Goal: Navigation & Orientation: Find specific page/section

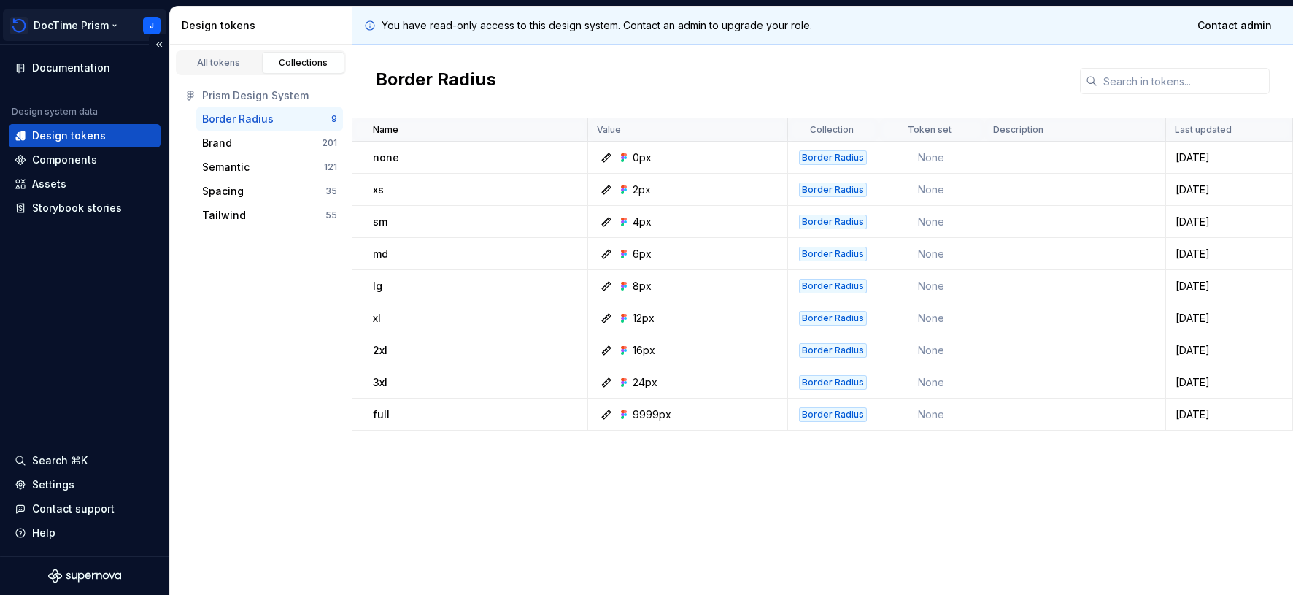
click at [113, 24] on html "DocTime Prism J Documentation Design system data Design tokens Components Asset…" at bounding box center [646, 297] width 1293 height 595
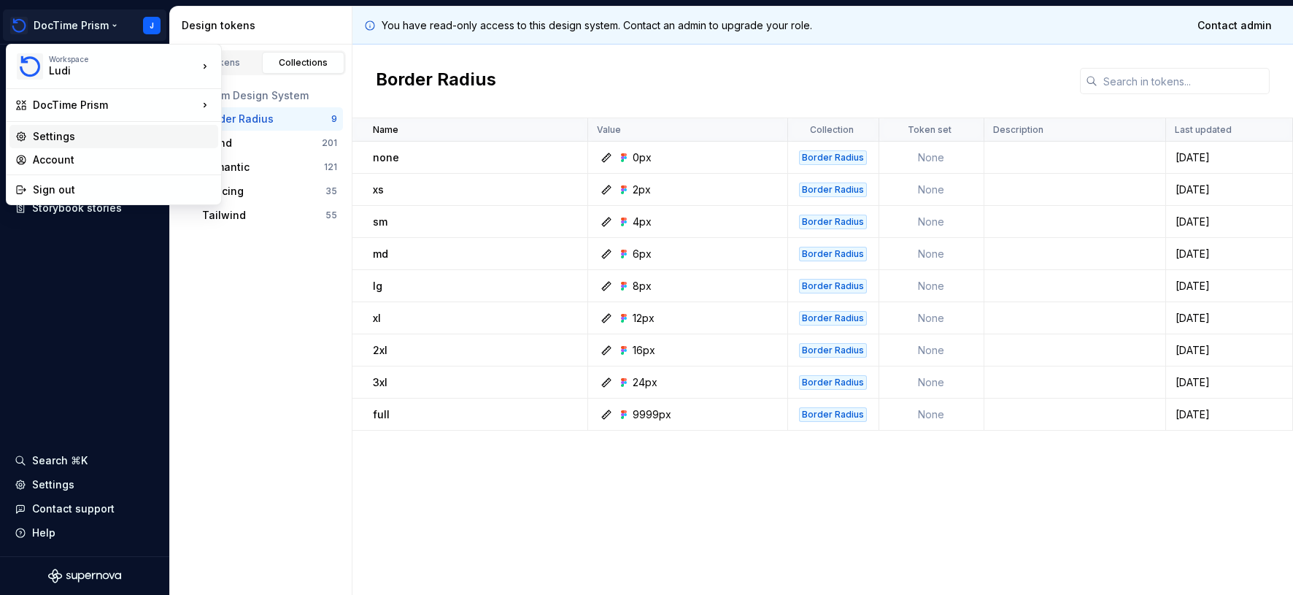
click at [93, 135] on div "Settings" at bounding box center [123, 136] width 180 height 15
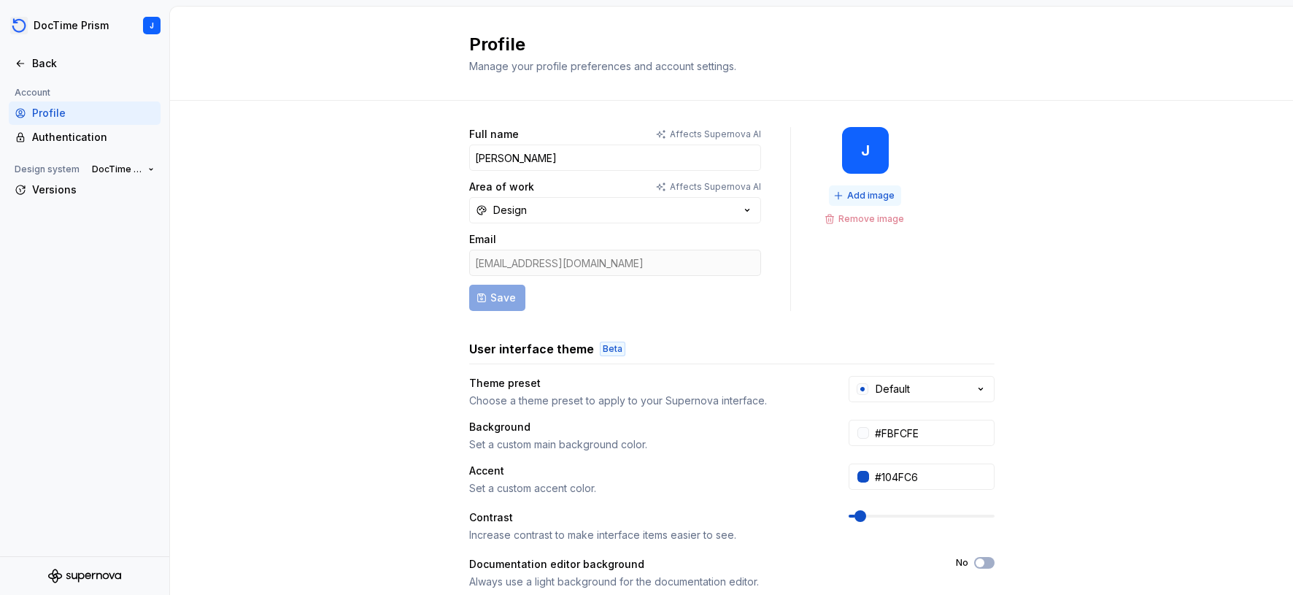
click at [870, 190] on span "Add image" at bounding box center [870, 196] width 47 height 12
click at [89, 131] on div "Authentication" at bounding box center [93, 137] width 123 height 15
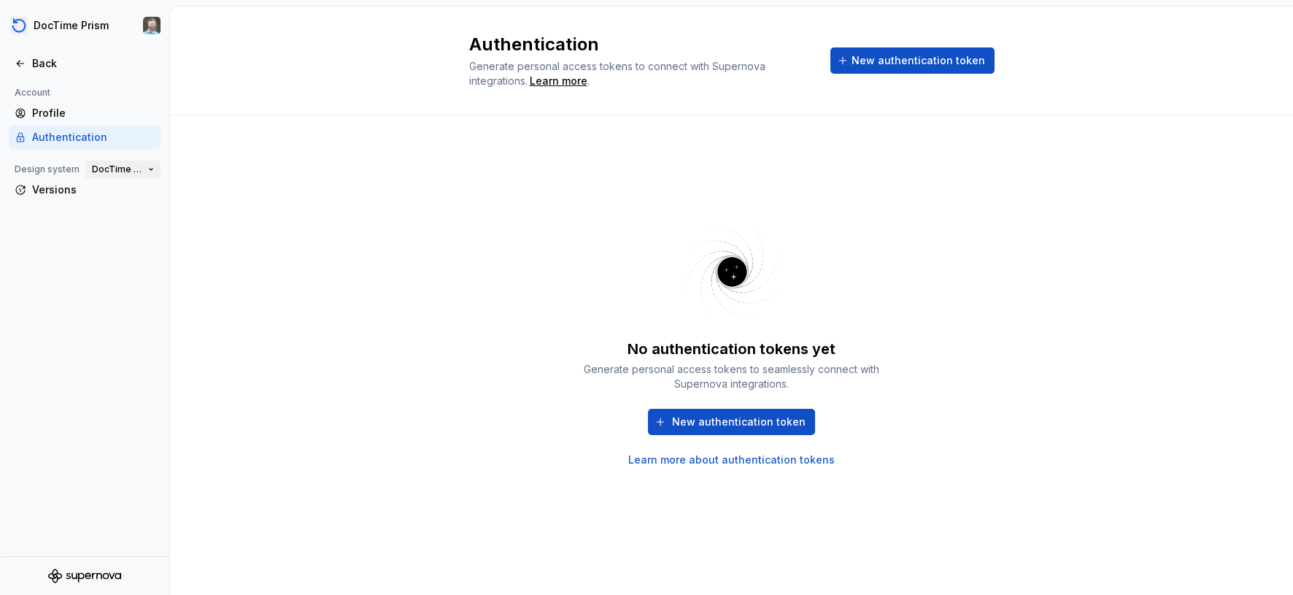
click at [152, 169] on button "DocTime Prism" at bounding box center [122, 169] width 75 height 20
click at [352, 170] on div "No authentication tokens yet Generate personal access tokens to seamlessly conn…" at bounding box center [731, 354] width 1123 height 479
click at [47, 186] on div "Versions" at bounding box center [93, 189] width 123 height 15
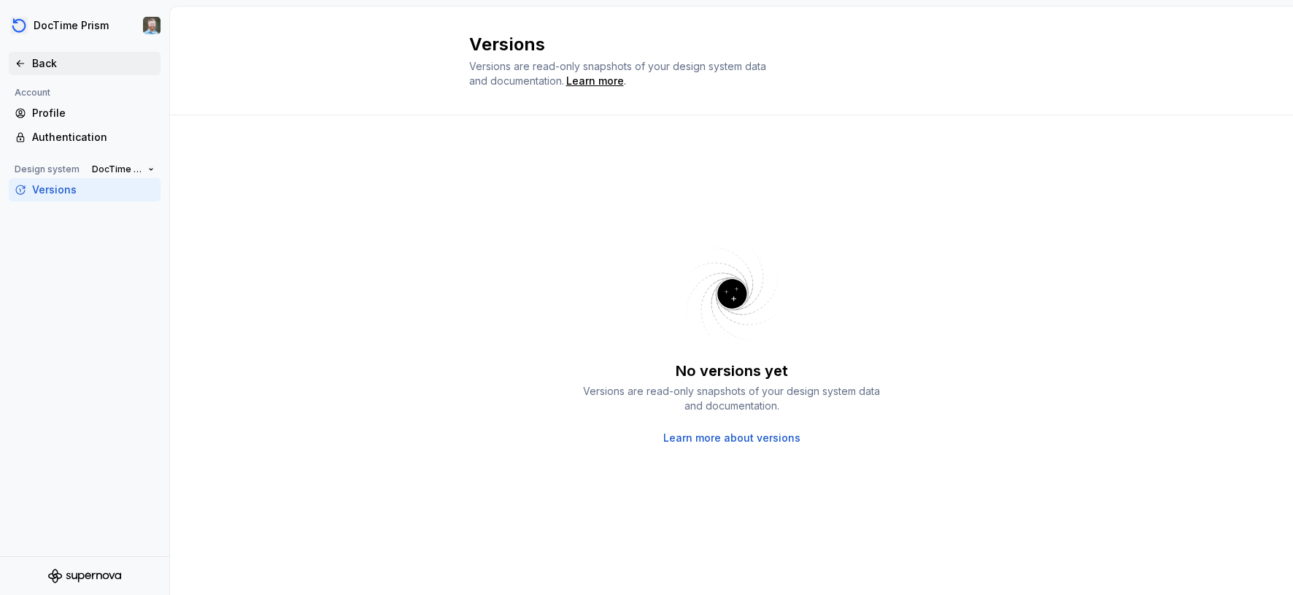
click at [52, 58] on div "Back" at bounding box center [93, 63] width 123 height 15
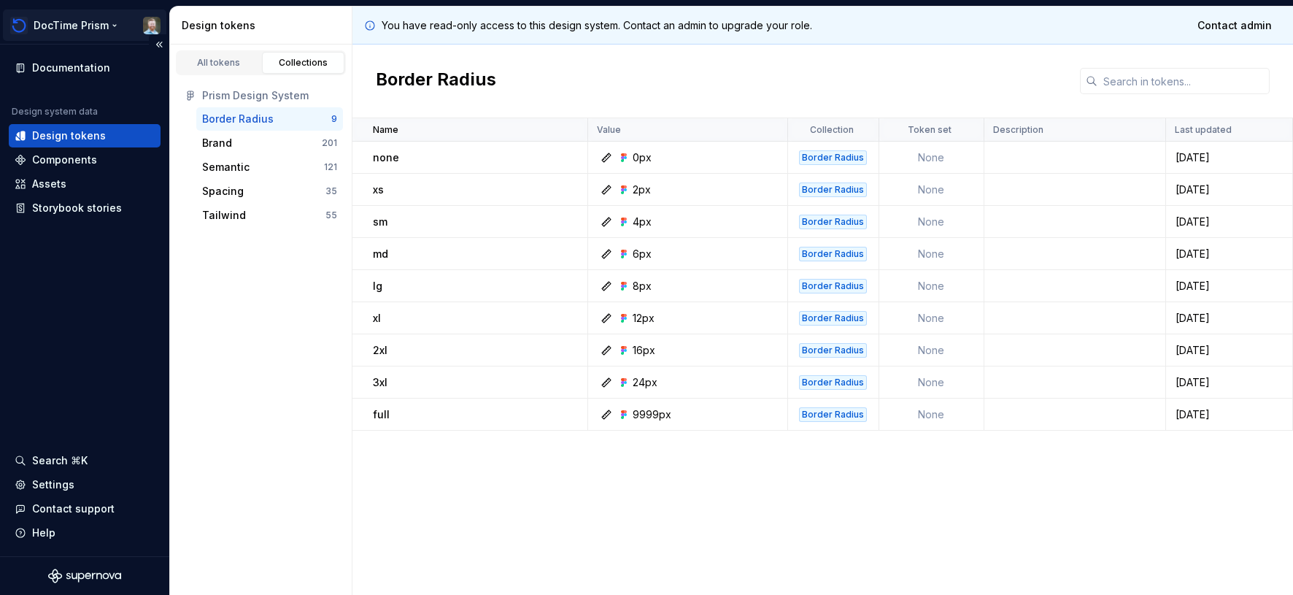
click at [115, 24] on html "DocTime Prism Documentation Design system data Design tokens Components Assets …" at bounding box center [646, 297] width 1293 height 595
click at [173, 6] on html "DocTime Prism Documentation Design system data Design tokens Components Assets …" at bounding box center [646, 297] width 1293 height 595
click at [652, 157] on div "0px" at bounding box center [692, 157] width 189 height 15
click at [644, 158] on div "0px" at bounding box center [642, 157] width 19 height 15
drag, startPoint x: 96, startPoint y: 163, endPoint x: 80, endPoint y: 171, distance: 17.9
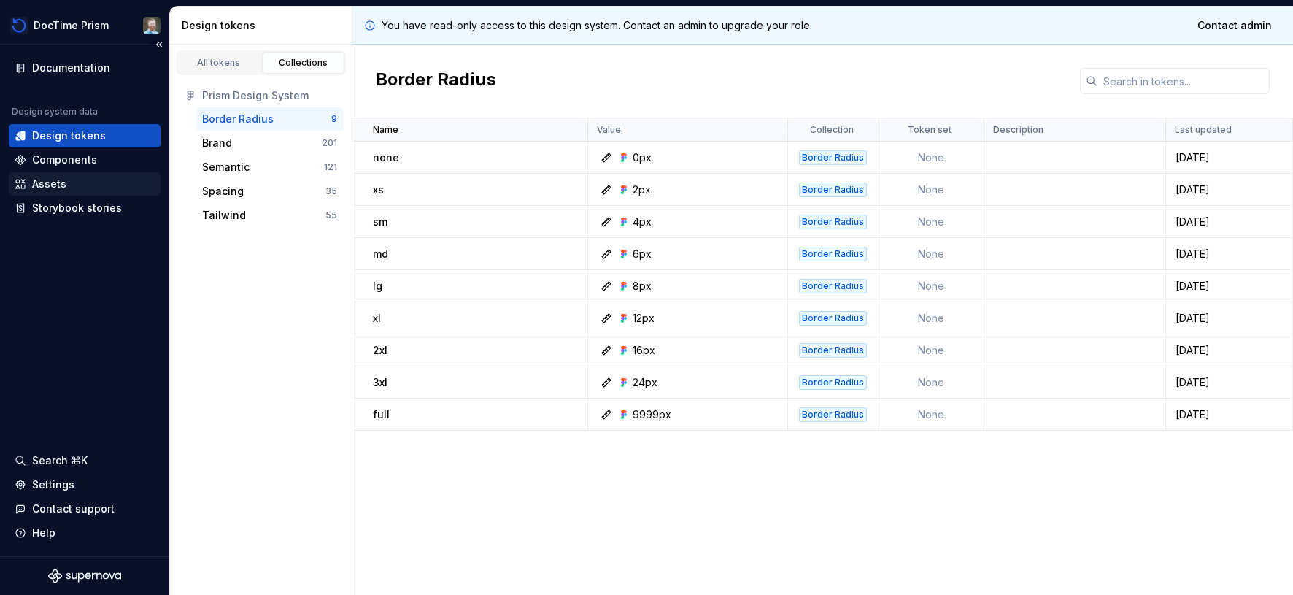
click at [96, 163] on div "Components" at bounding box center [85, 160] width 140 height 15
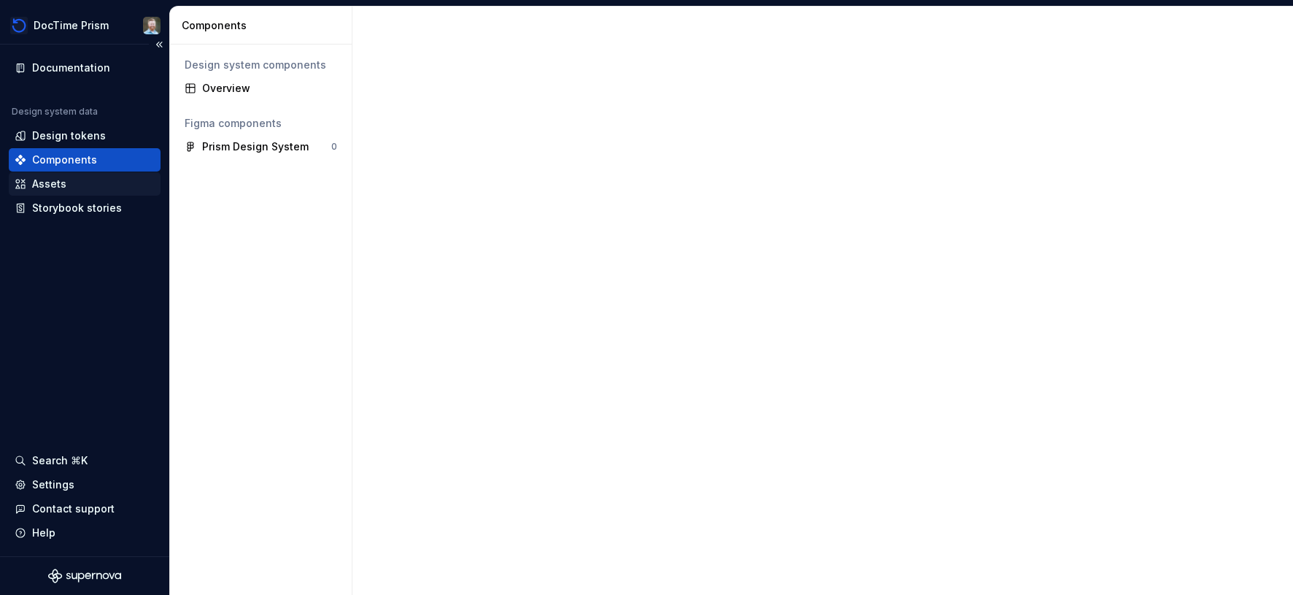
click at [66, 190] on div "Assets" at bounding box center [85, 184] width 140 height 15
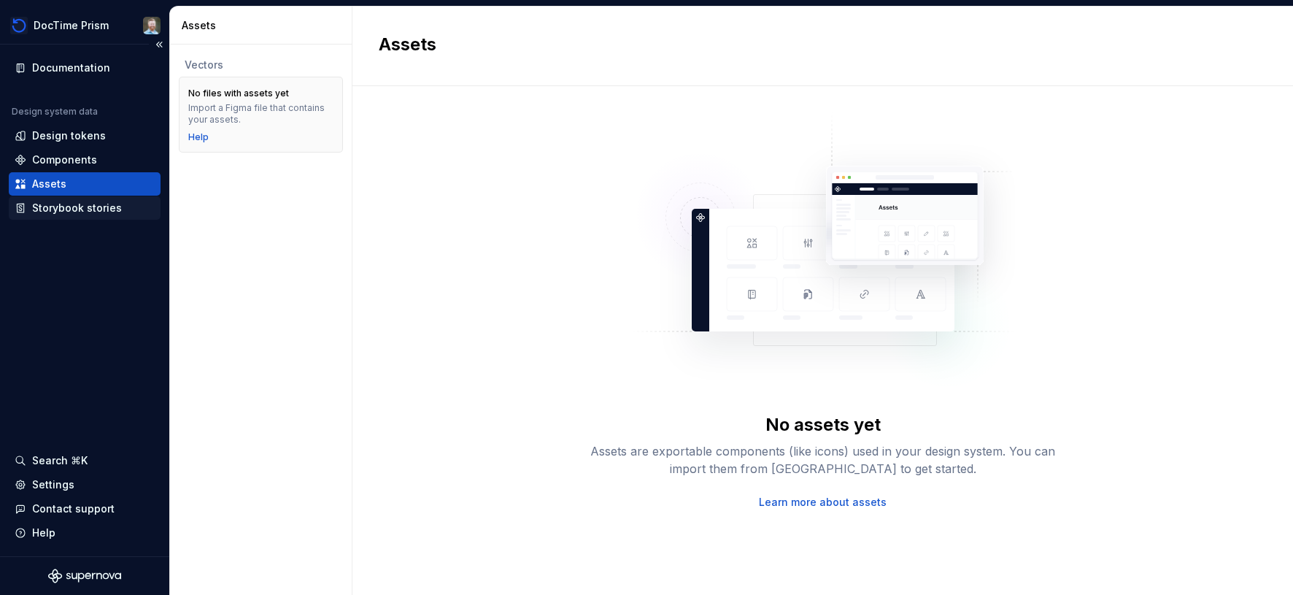
click at [66, 211] on div "Storybook stories" at bounding box center [77, 208] width 90 height 15
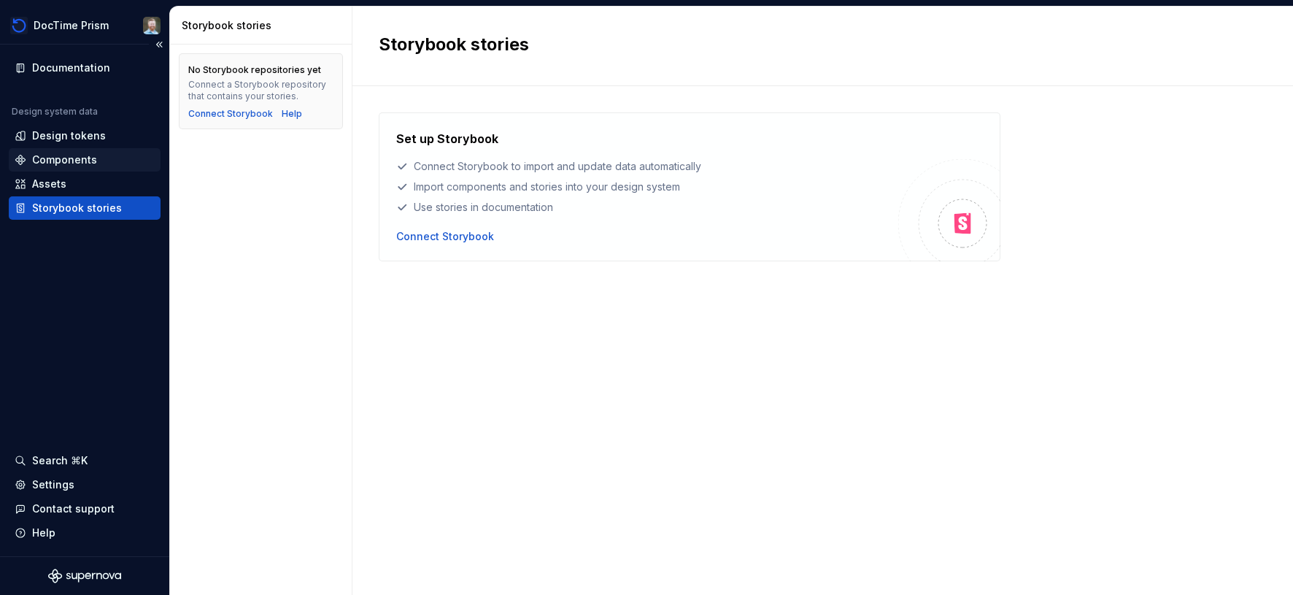
click at [65, 157] on div "Components" at bounding box center [64, 160] width 65 height 15
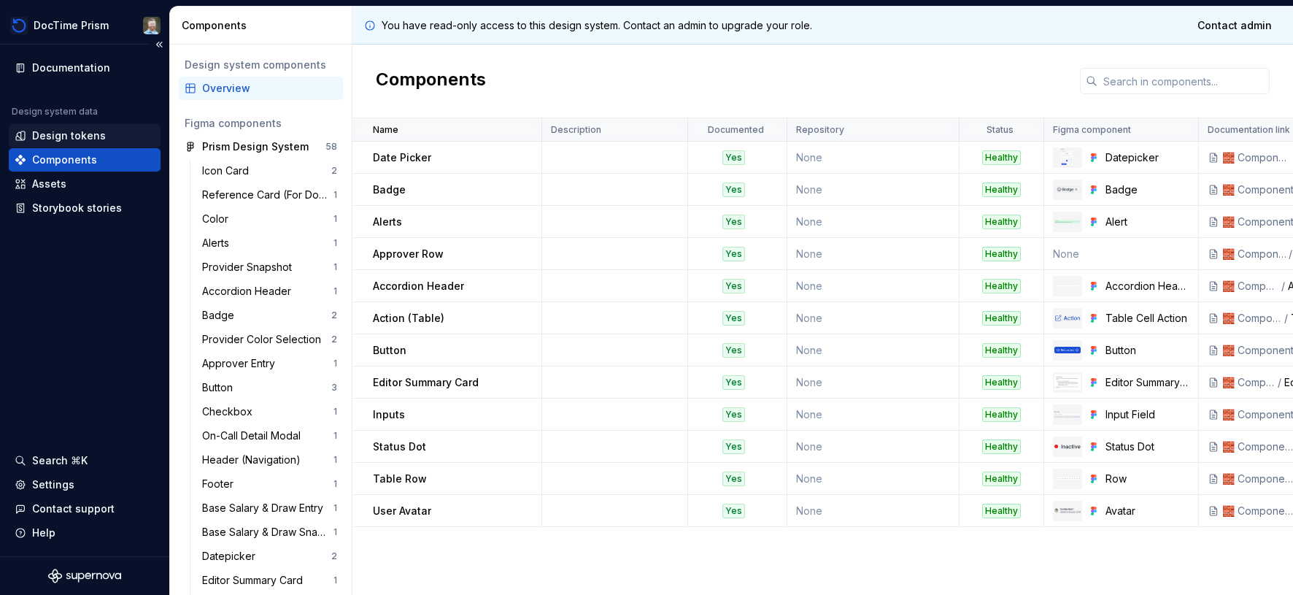
click at [72, 124] on div "Design tokens" at bounding box center [85, 135] width 152 height 23
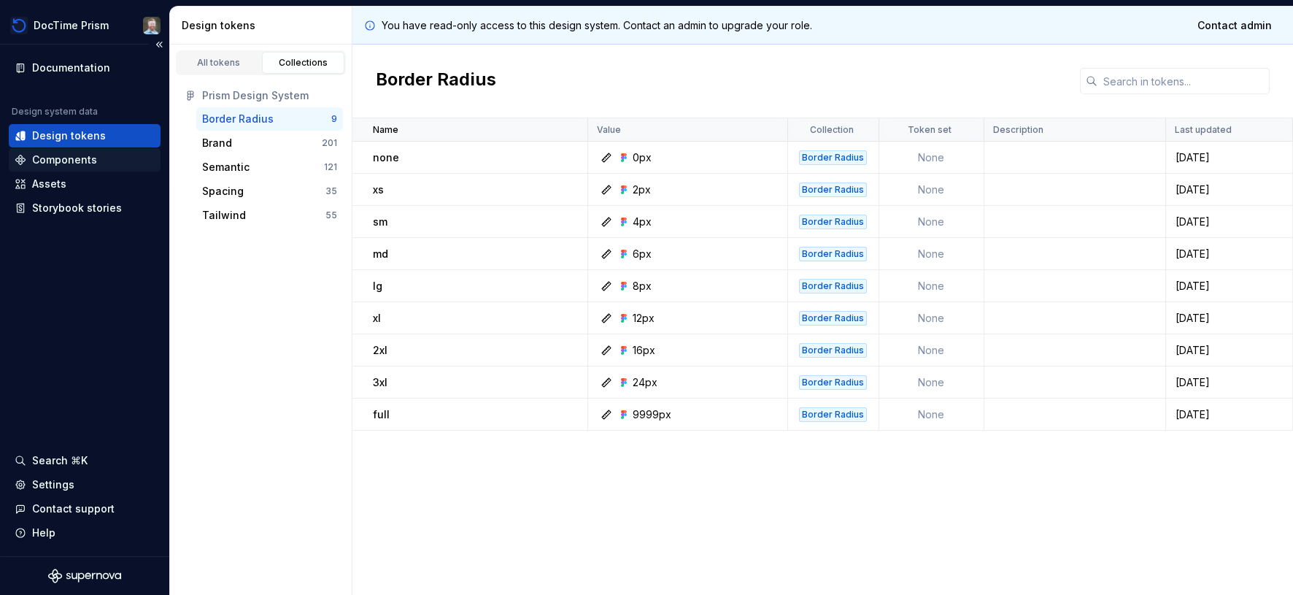
click at [60, 165] on div "Components" at bounding box center [64, 160] width 65 height 15
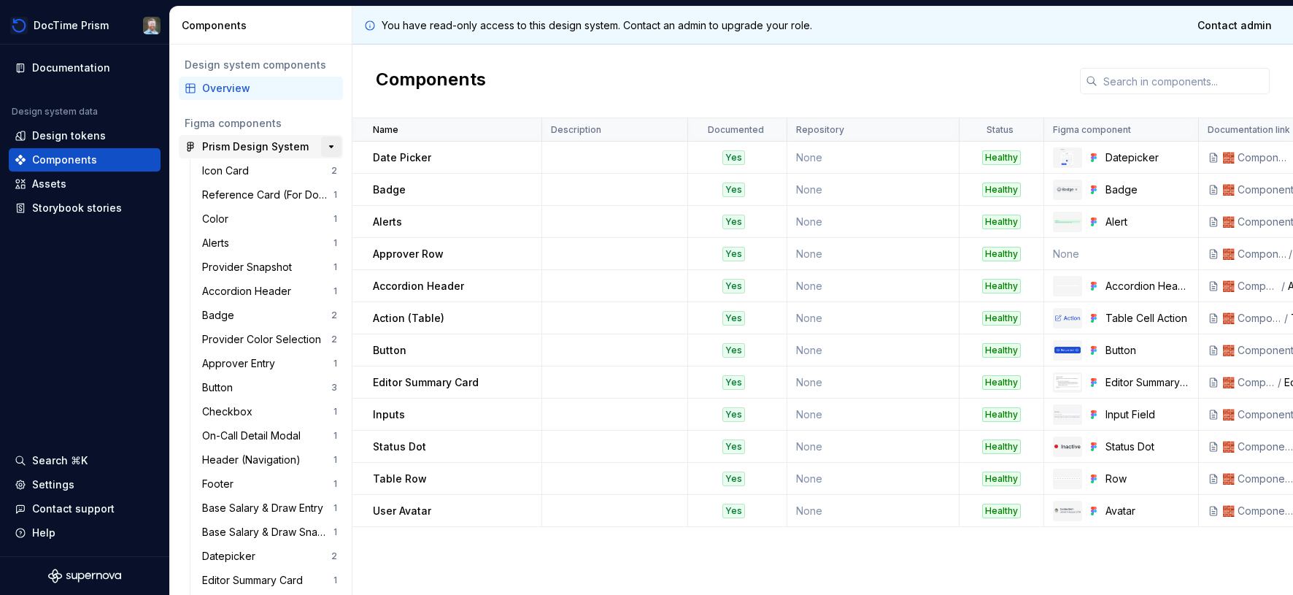
click at [334, 144] on button "button" at bounding box center [331, 146] width 20 height 20
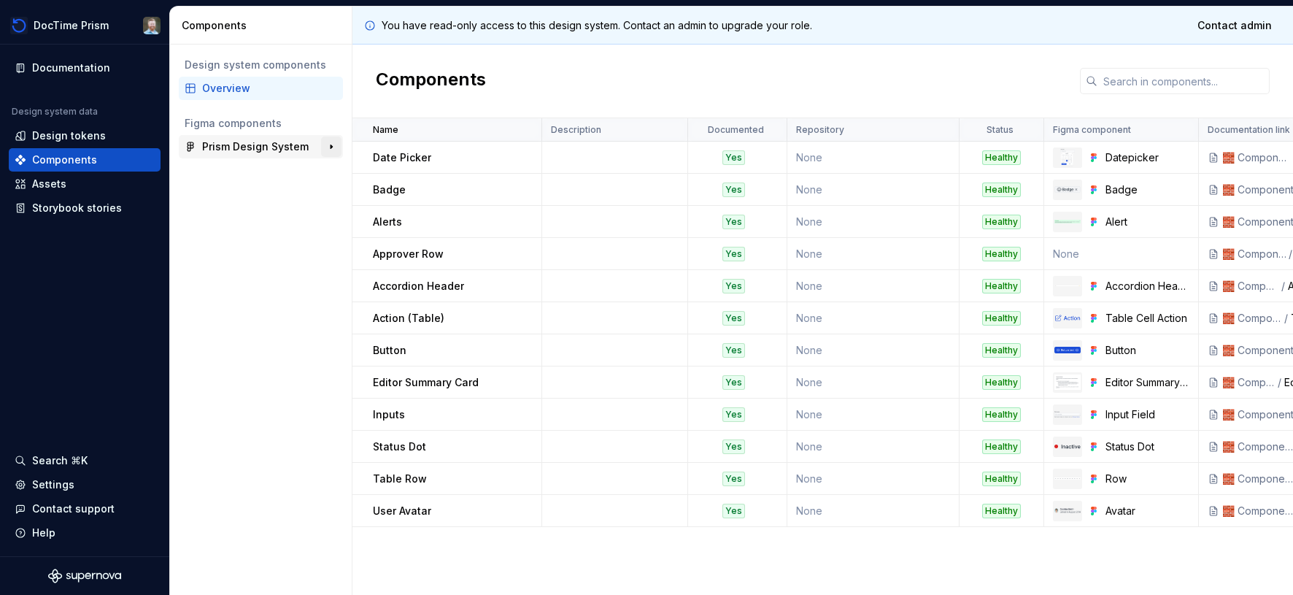
click at [334, 144] on button "button" at bounding box center [331, 146] width 20 height 20
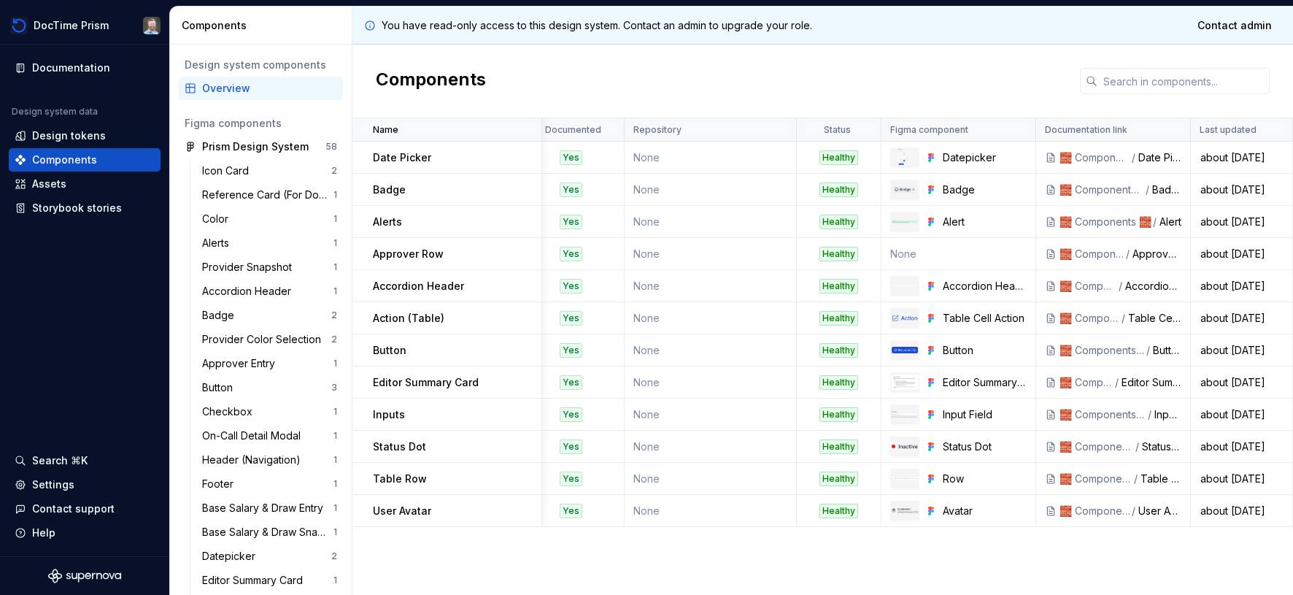
scroll to position [0, 162]
